Goal: Transaction & Acquisition: Purchase product/service

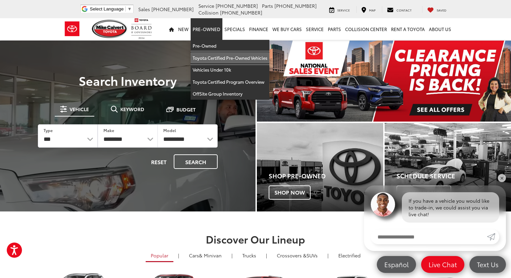
click at [215, 57] on link "Toyota Certified Pre-Owned Vehicles" at bounding box center [230, 58] width 79 height 12
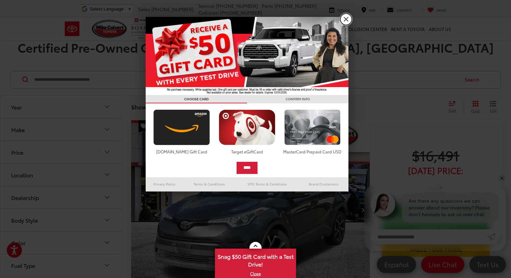
click at [346, 18] on link "X" at bounding box center [345, 19] width 11 height 11
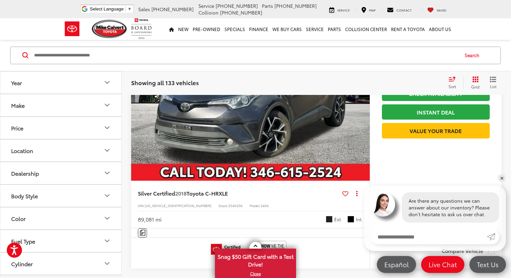
scroll to position [120, 0]
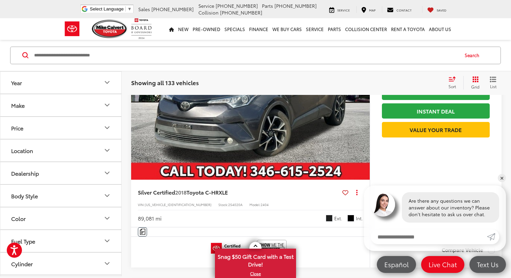
click at [60, 244] on button "Fuel Type" at bounding box center [61, 241] width 122 height 22
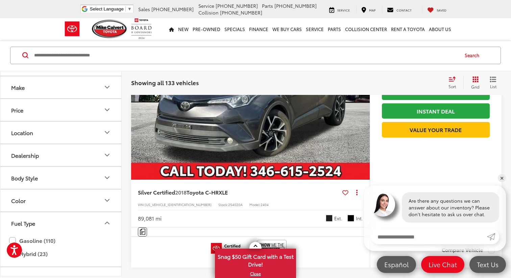
scroll to position [19, 0]
click at [60, 243] on label "Gasoline (110)" at bounding box center [60, 240] width 103 height 12
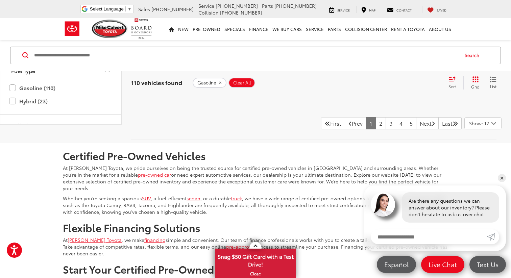
scroll to position [3377, 0]
click at [375, 122] on link "2" at bounding box center [380, 123] width 10 height 12
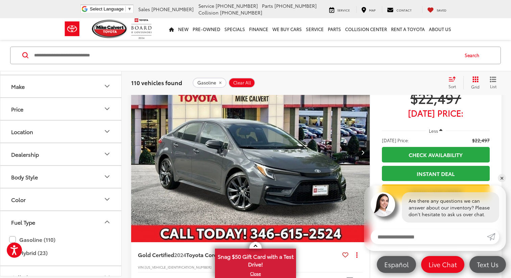
scroll to position [2569, 0]
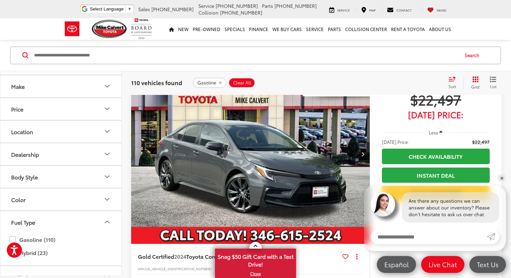
click at [363, 156] on icon "Next image" at bounding box center [362, 154] width 3 height 5
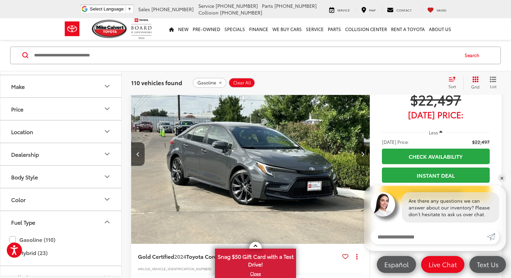
click at [363, 156] on icon "Next image" at bounding box center [362, 154] width 3 height 5
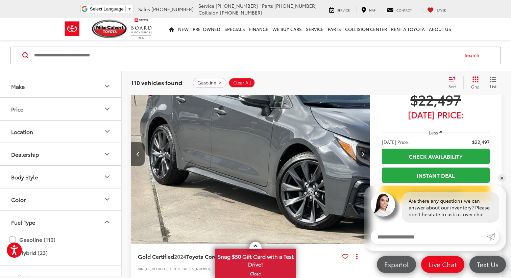
click at [363, 156] on icon "Next image" at bounding box center [362, 154] width 3 height 5
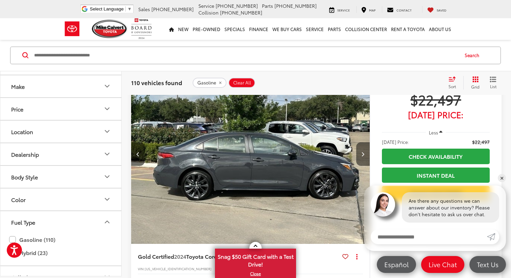
click at [363, 166] on button "Next image" at bounding box center [363, 154] width 14 height 24
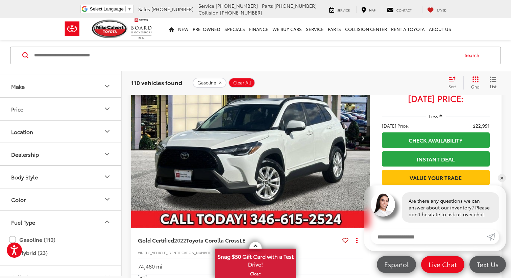
scroll to position [2866, 0]
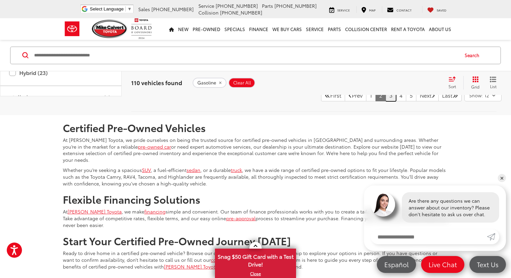
click at [386, 101] on link "3" at bounding box center [391, 95] width 10 height 12
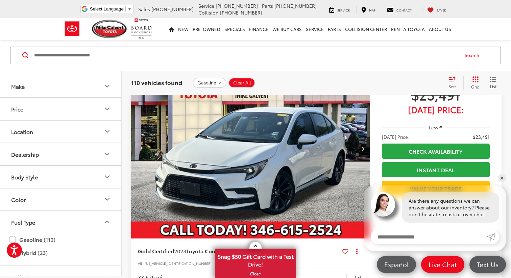
scroll to position [903, 0]
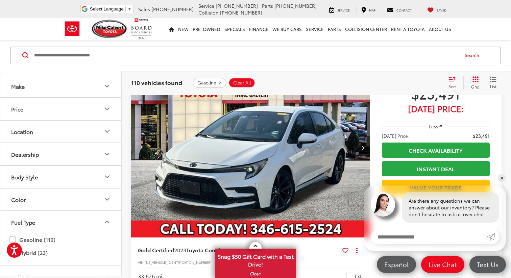
click at [366, 148] on button "Next image" at bounding box center [363, 148] width 14 height 24
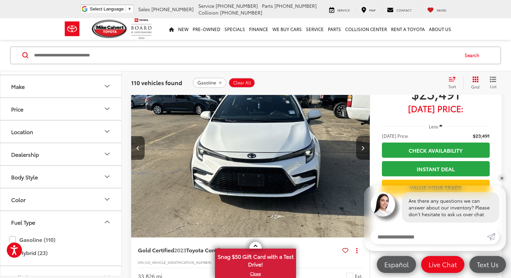
click at [366, 148] on button "Next image" at bounding box center [363, 148] width 14 height 24
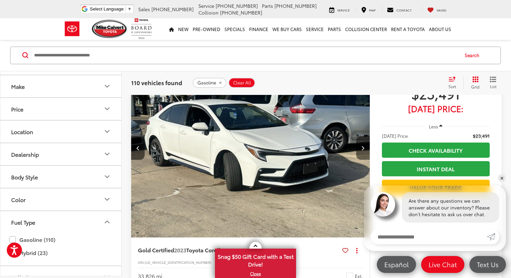
click at [366, 148] on button "Next image" at bounding box center [363, 148] width 14 height 24
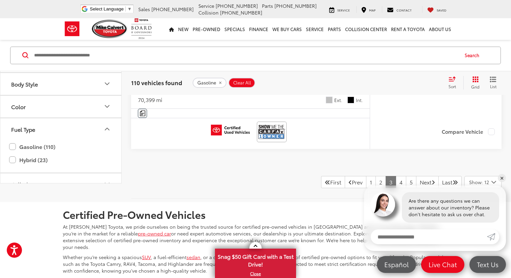
scroll to position [3328, 0]
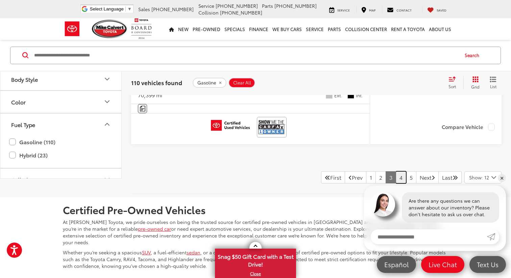
click at [396, 176] on link "4" at bounding box center [401, 177] width 10 height 12
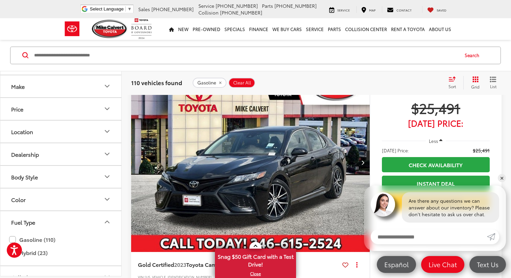
scroll to position [613, 0]
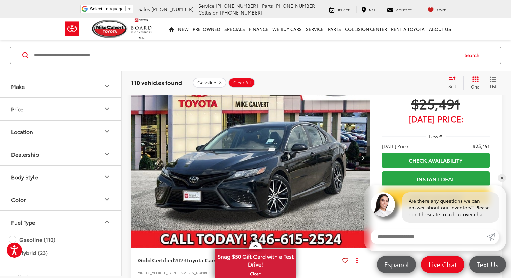
click at [361, 160] on icon "Next image" at bounding box center [362, 158] width 3 height 5
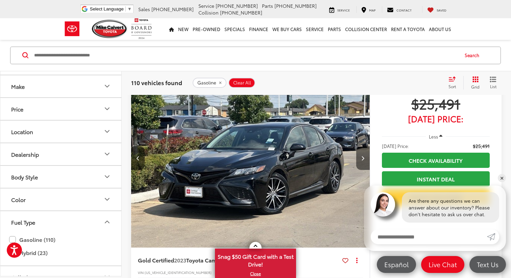
click at [361, 160] on icon "Next image" at bounding box center [362, 158] width 3 height 5
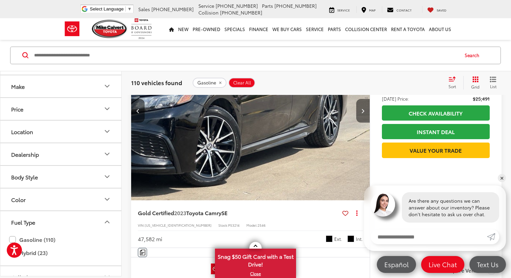
scroll to position [660, 0]
click at [365, 115] on button "Next image" at bounding box center [363, 111] width 14 height 24
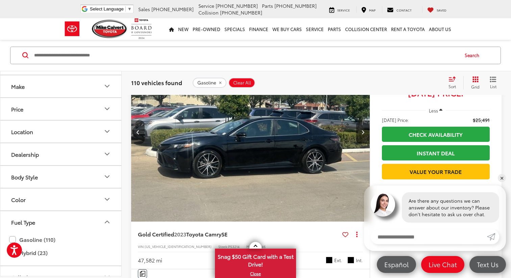
scroll to position [627, 0]
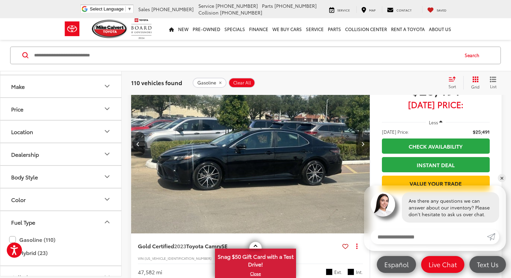
click at [364, 146] on button "Next image" at bounding box center [363, 144] width 14 height 24
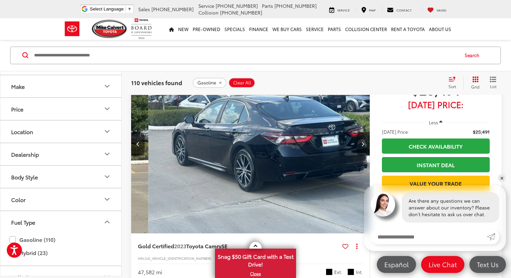
click at [365, 147] on button "Next image" at bounding box center [363, 144] width 14 height 24
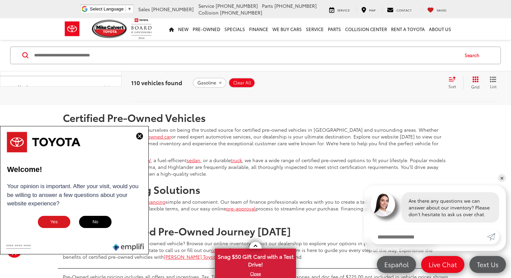
scroll to position [3400, 0]
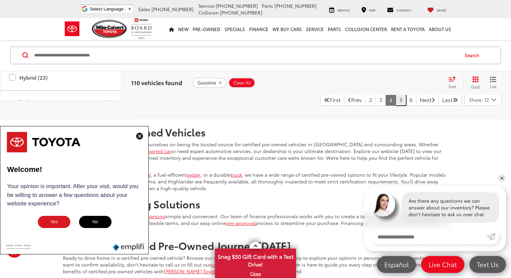
click at [396, 102] on link "5" at bounding box center [401, 100] width 10 height 12
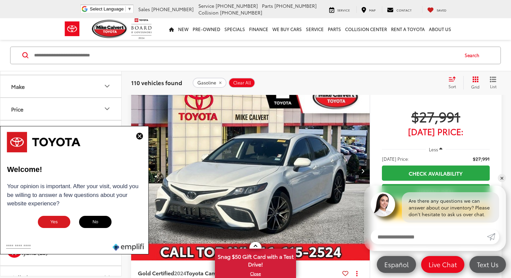
scroll to position [1471, 0]
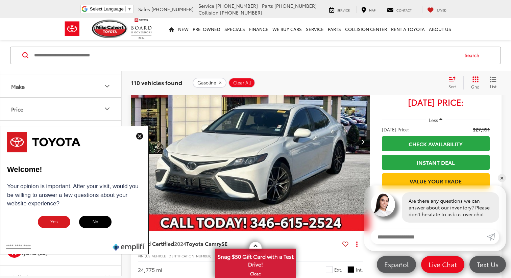
click at [362, 145] on button "Next image" at bounding box center [363, 142] width 14 height 24
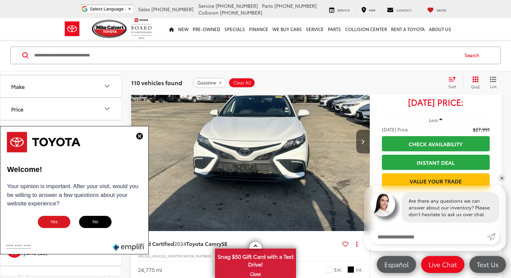
click at [362, 145] on button "Next image" at bounding box center [363, 142] width 14 height 24
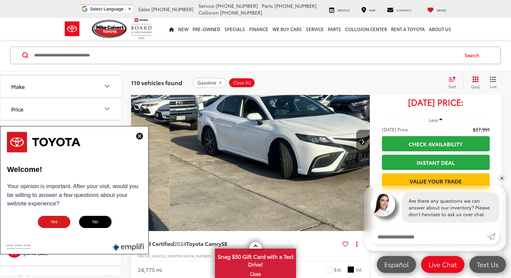
click at [362, 145] on button "Next image" at bounding box center [363, 142] width 14 height 24
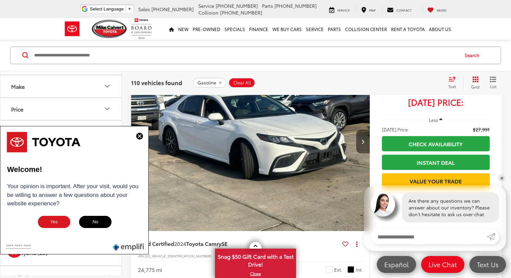
click at [362, 145] on button "Next image" at bounding box center [363, 142] width 14 height 24
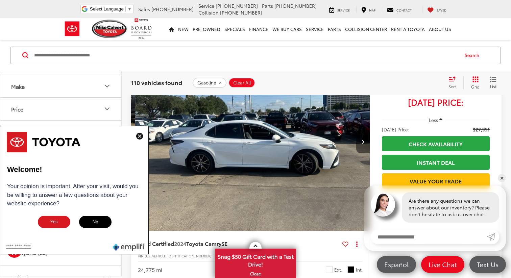
click at [362, 145] on button "Next image" at bounding box center [363, 142] width 14 height 24
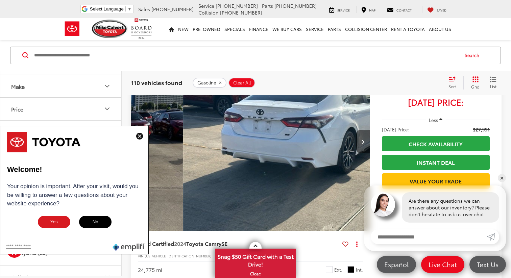
click at [362, 145] on button "Next image" at bounding box center [363, 142] width 14 height 24
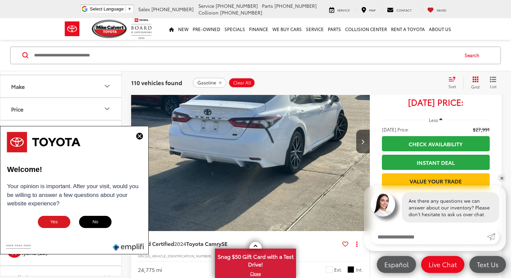
click at [362, 145] on button "Next image" at bounding box center [363, 142] width 14 height 24
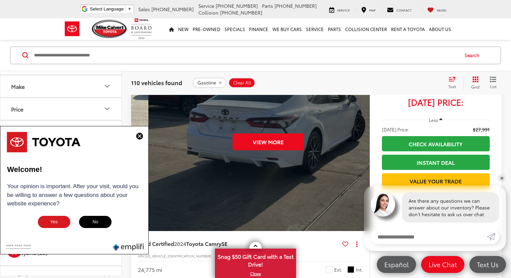
scroll to position [0, 1198]
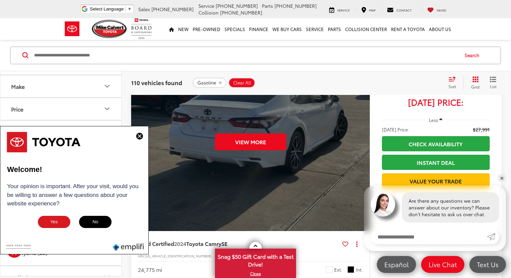
click at [362, 145] on div "View More" at bounding box center [251, 142] width 240 height 180
